Goal: Information Seeking & Learning: Learn about a topic

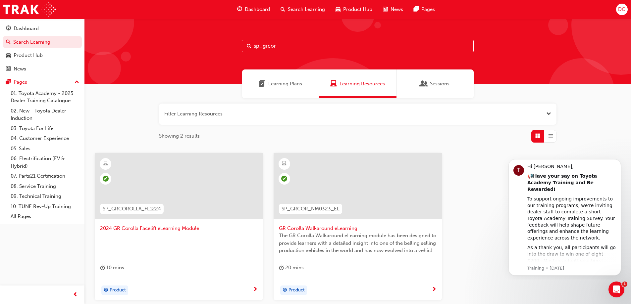
click at [286, 44] on input "sp_grcor" at bounding box center [358, 46] width 232 height 13
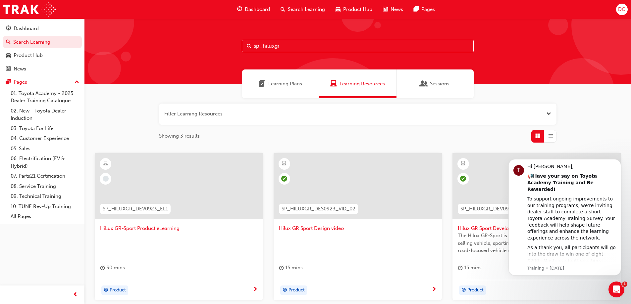
type input "sp_hiluxgr"
click at [145, 207] on span "SP_HILUXGR_DEV0923_EL1" at bounding box center [135, 209] width 65 height 8
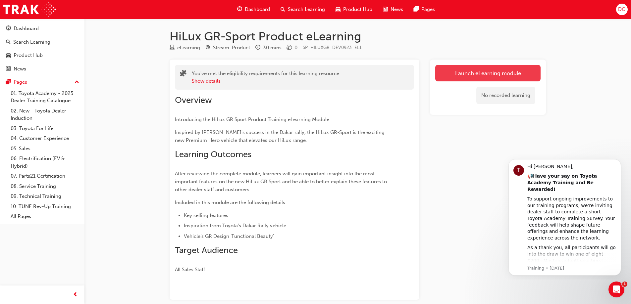
click at [471, 72] on link "Launch eLearning module" at bounding box center [487, 73] width 105 height 17
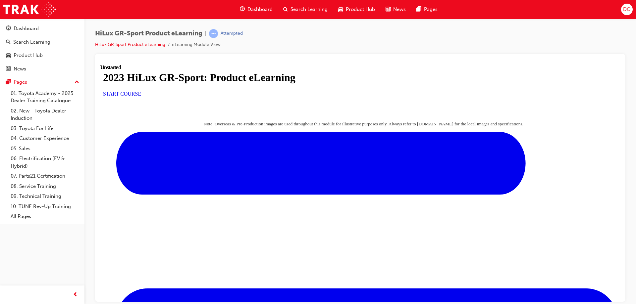
click at [141, 96] on span "START COURSE" at bounding box center [122, 94] width 38 height 6
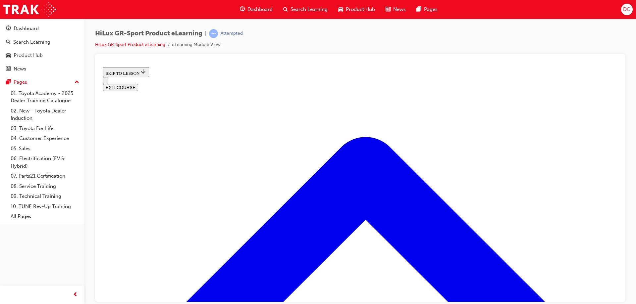
scroll to position [423, 0]
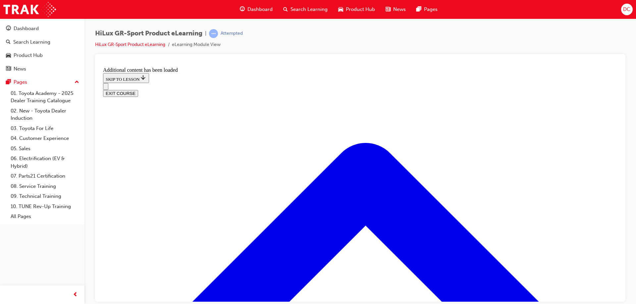
scroll to position [827, 0]
drag, startPoint x: 269, startPoint y: 173, endPoint x: 414, endPoint y: 214, distance: 150.3
drag, startPoint x: 299, startPoint y: 219, endPoint x: 322, endPoint y: 176, distance: 49.3
drag, startPoint x: 277, startPoint y: 130, endPoint x: 315, endPoint y: 220, distance: 97.8
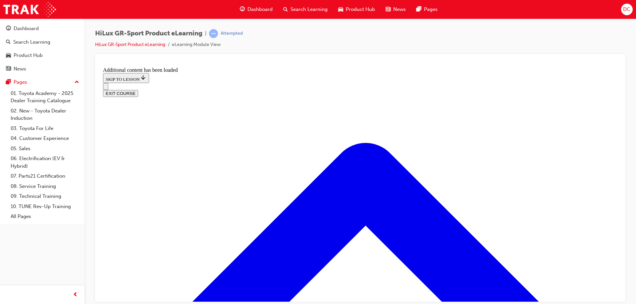
drag, startPoint x: 273, startPoint y: 132, endPoint x: 302, endPoint y: 132, distance: 29.5
drag, startPoint x: 353, startPoint y: 270, endPoint x: 353, endPoint y: 259, distance: 10.9
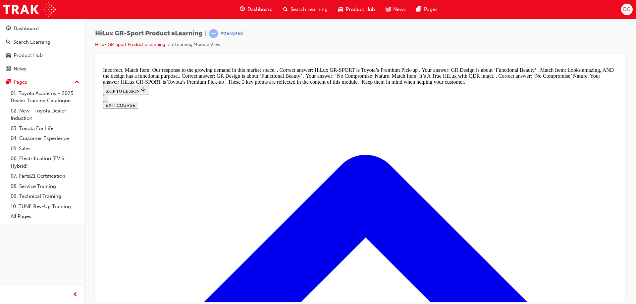
scroll to position [1001, 0]
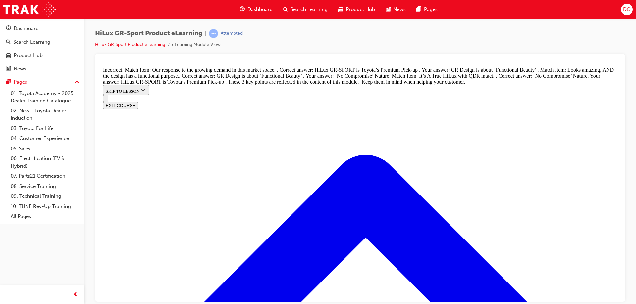
drag, startPoint x: 284, startPoint y: 230, endPoint x: 323, endPoint y: 275, distance: 59.2
drag, startPoint x: 261, startPoint y: 224, endPoint x: 286, endPoint y: 224, distance: 25.5
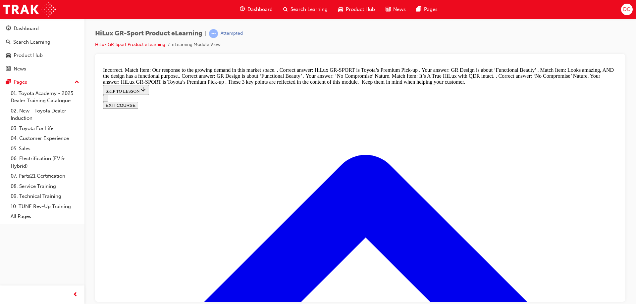
drag, startPoint x: 265, startPoint y: 186, endPoint x: 296, endPoint y: 187, distance: 31.1
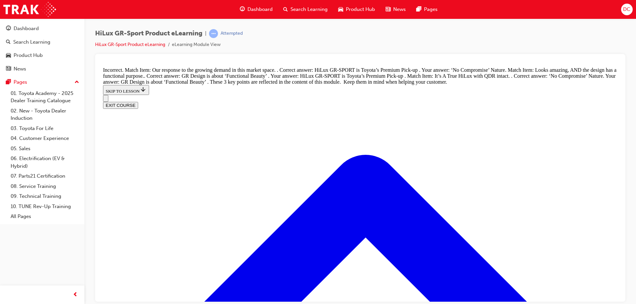
drag, startPoint x: 276, startPoint y: 212, endPoint x: 300, endPoint y: 120, distance: 95.1
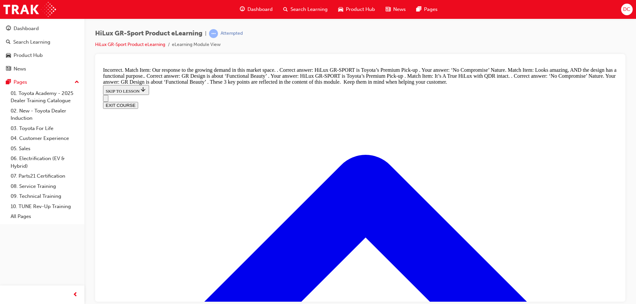
drag, startPoint x: 275, startPoint y: 161, endPoint x: 297, endPoint y: 161, distance: 21.5
drag, startPoint x: 267, startPoint y: 208, endPoint x: 303, endPoint y: 209, distance: 36.1
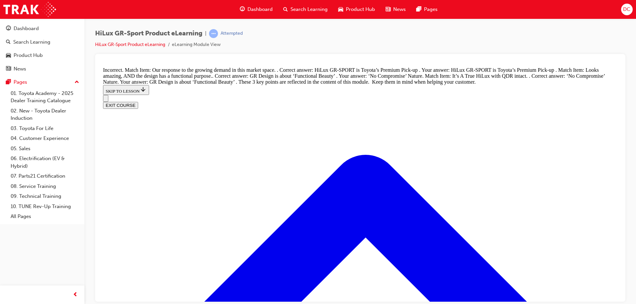
drag, startPoint x: 272, startPoint y: 225, endPoint x: 294, endPoint y: 271, distance: 50.8
drag, startPoint x: 265, startPoint y: 221, endPoint x: 299, endPoint y: 223, distance: 34.9
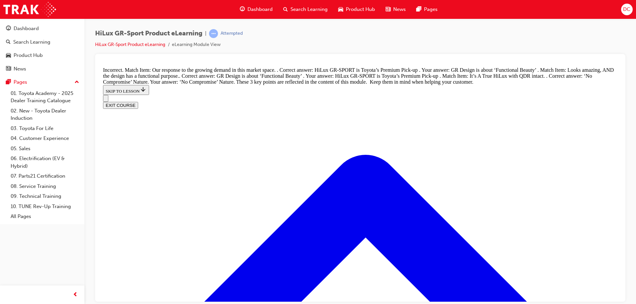
drag, startPoint x: 269, startPoint y: 153, endPoint x: 288, endPoint y: 241, distance: 89.5
drag, startPoint x: 278, startPoint y: 148, endPoint x: 298, endPoint y: 148, distance: 20.5
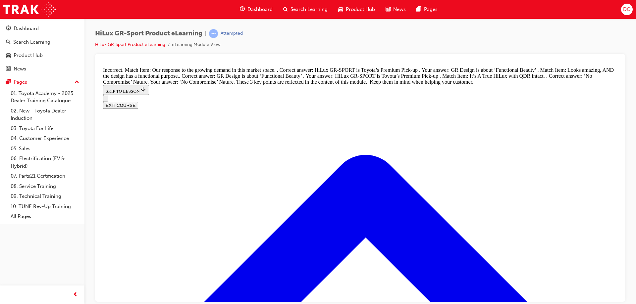
drag, startPoint x: 272, startPoint y: 195, endPoint x: 315, endPoint y: 195, distance: 42.4
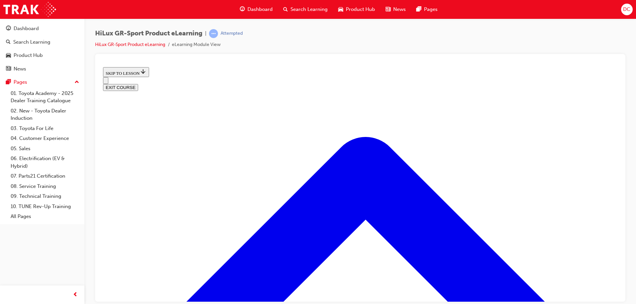
scroll to position [290, 0]
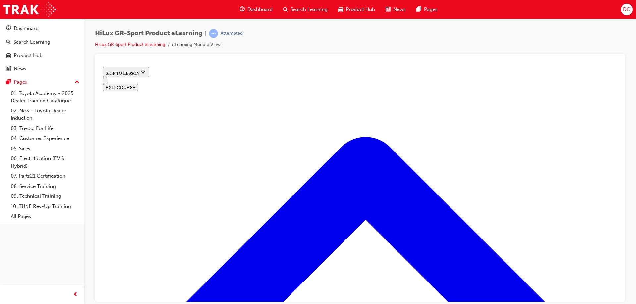
drag, startPoint x: 547, startPoint y: 153, endPoint x: 527, endPoint y: 157, distance: 20.0
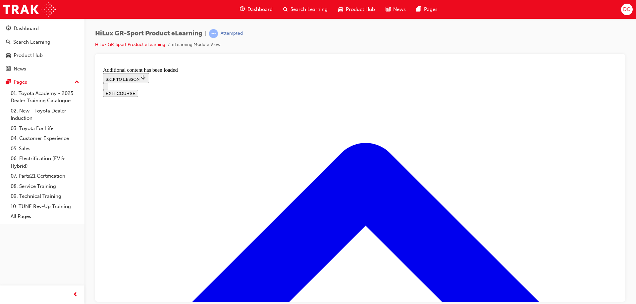
scroll to position [599, 0]
drag, startPoint x: 240, startPoint y: 196, endPoint x: 247, endPoint y: 207, distance: 12.5
radio input "true"
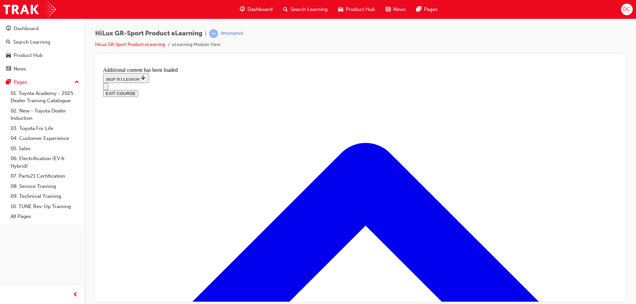
radio input "true"
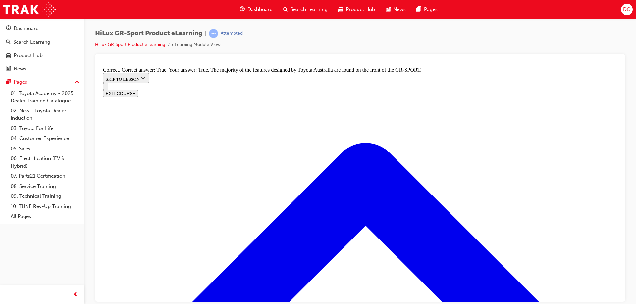
scroll to position [1063, 0]
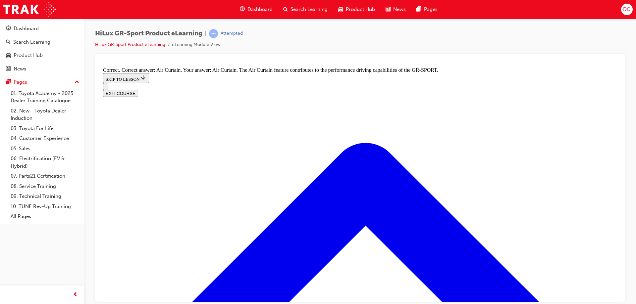
radio input "true"
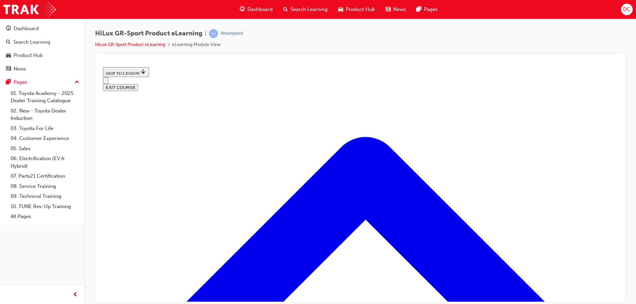
scroll to position [26, 0]
